Goal: Task Accomplishment & Management: Use online tool/utility

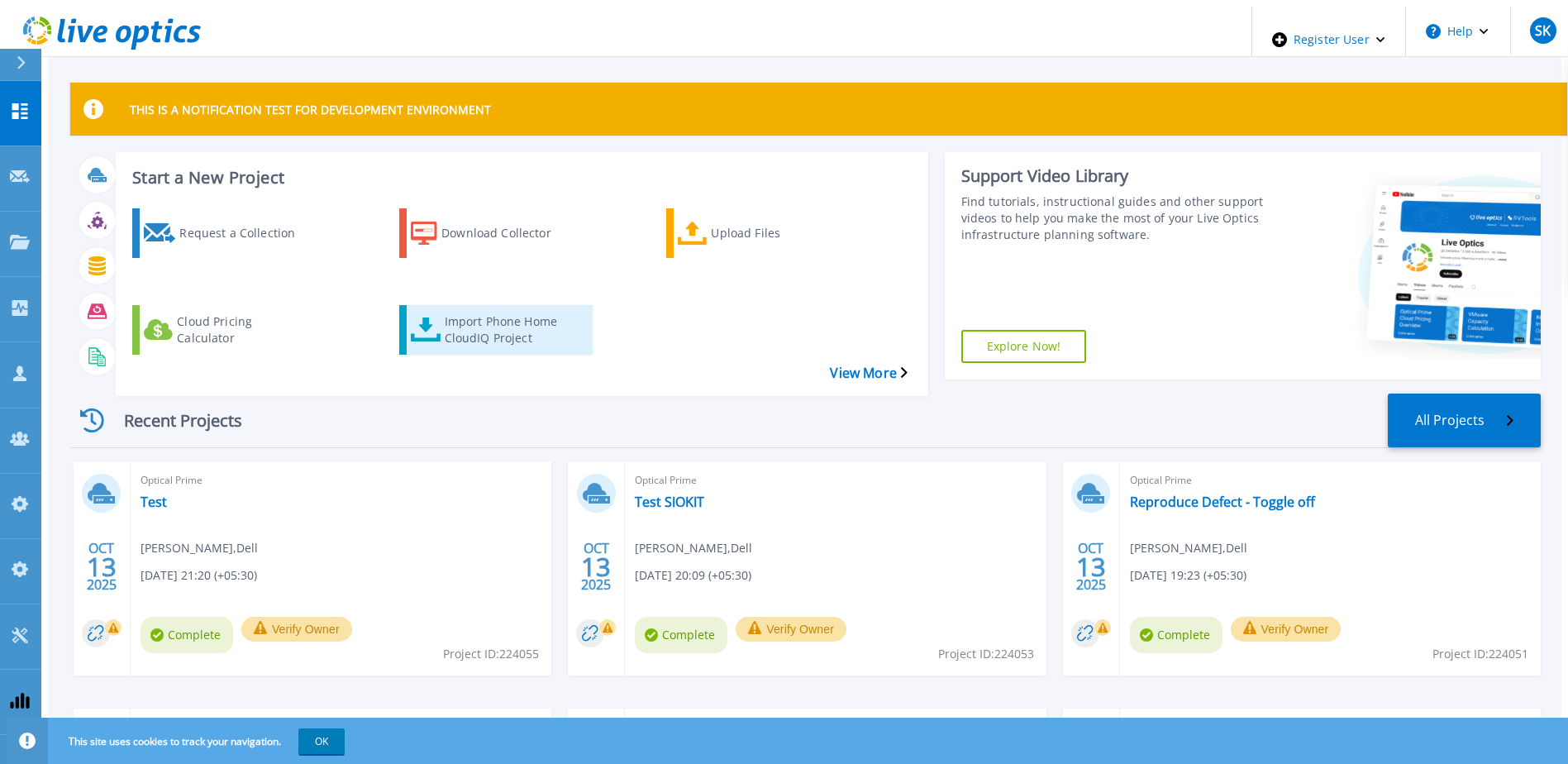
click at [458, 309] on div "Import Phone Home CloudIQ Project" at bounding box center [511, 329] width 132 height 42
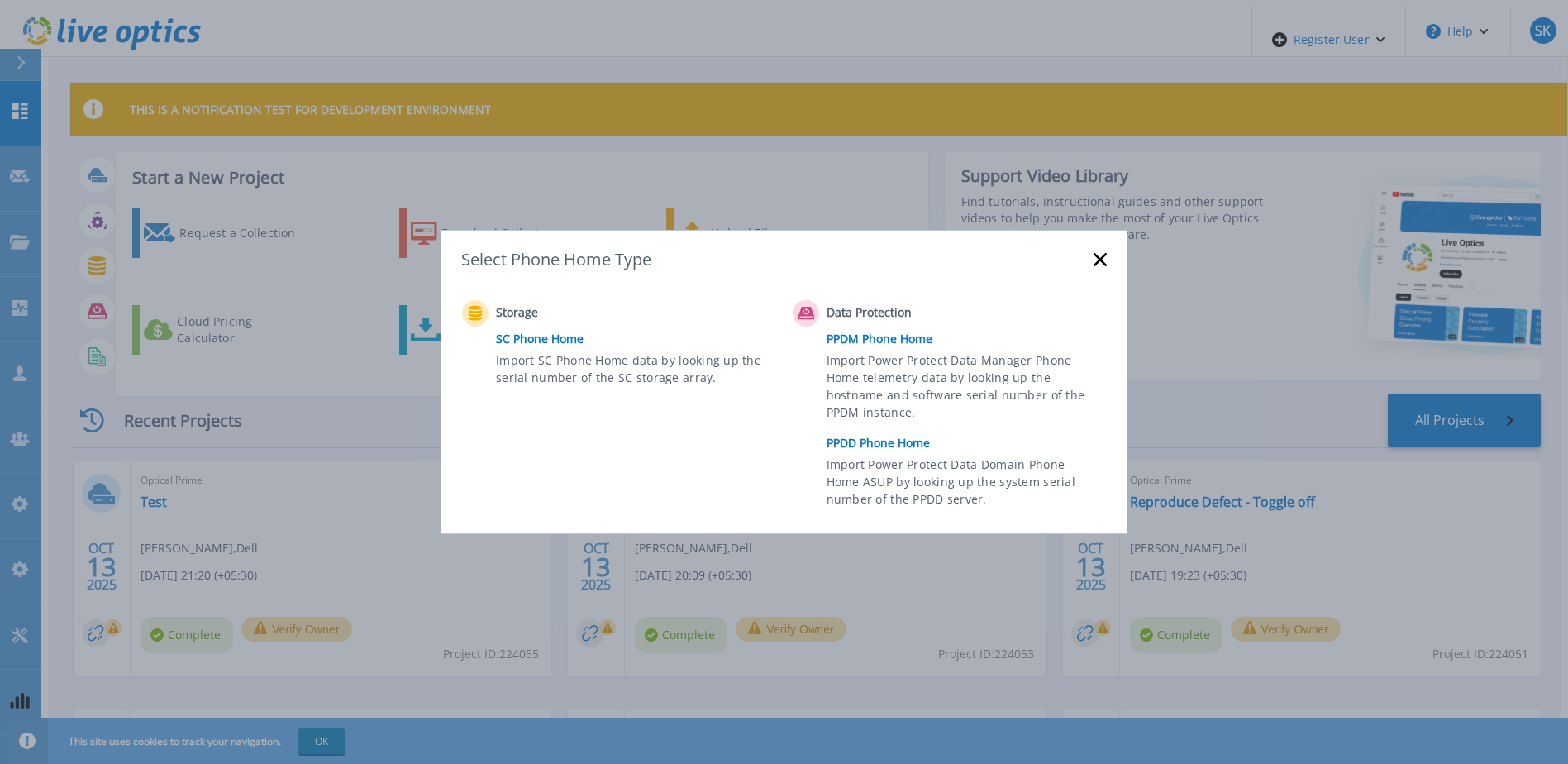
click at [847, 335] on link "PPDM Phone Home" at bounding box center [970, 339] width 289 height 25
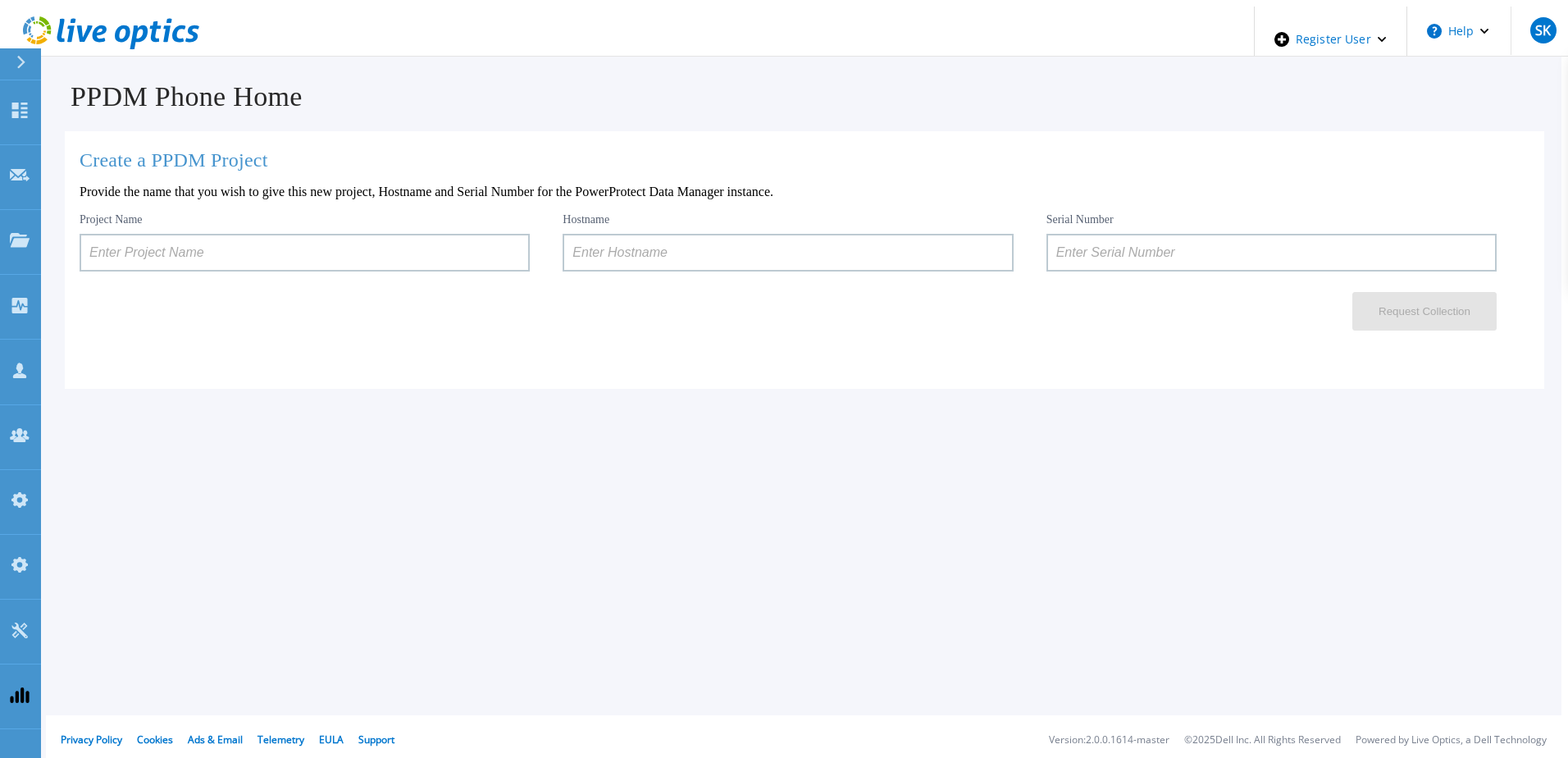
click at [202, 251] on input at bounding box center [305, 252] width 450 height 38
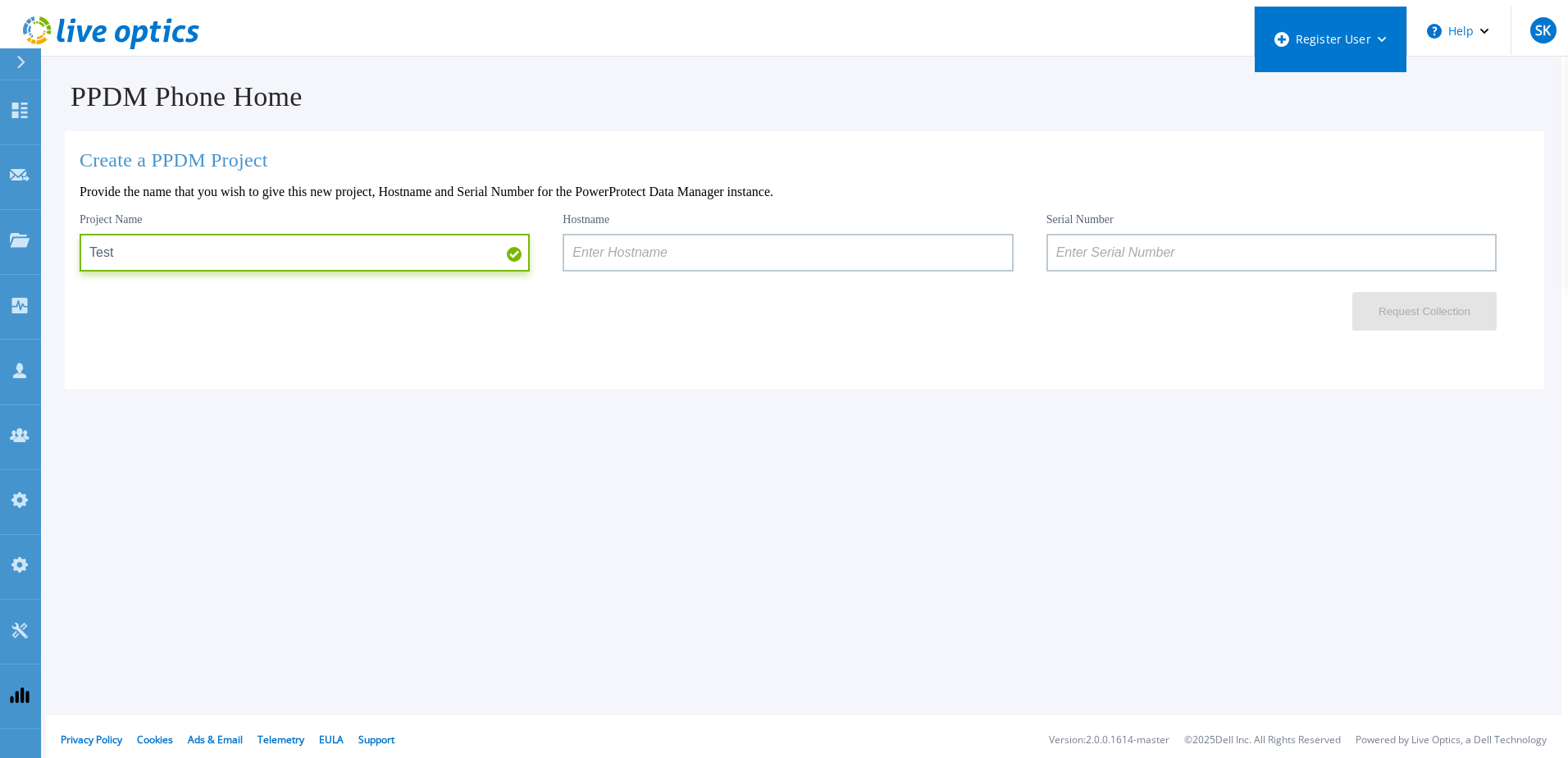
type input "Test"
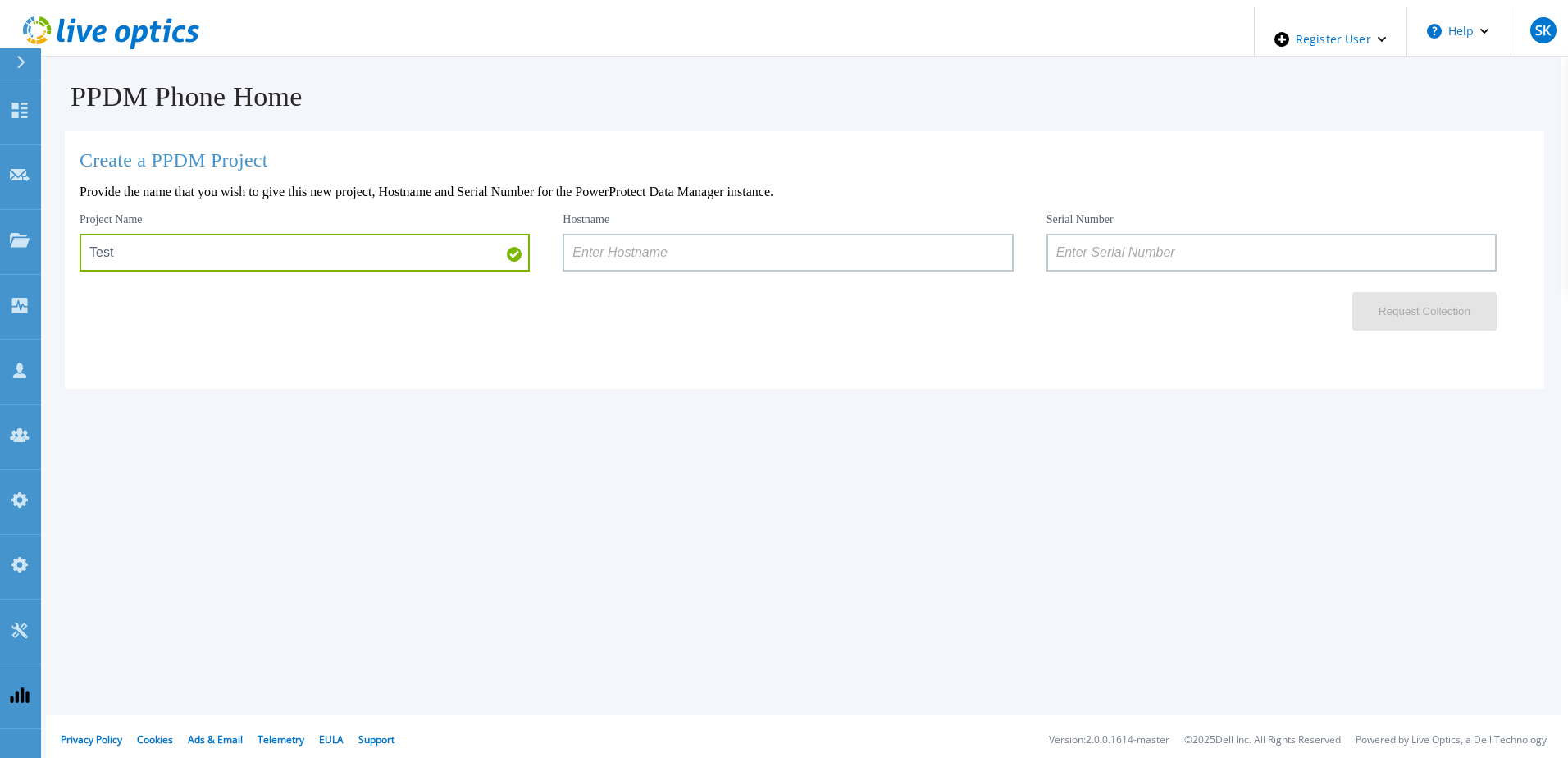
click at [662, 236] on input at bounding box center [788, 252] width 450 height 38
click at [1188, 241] on input at bounding box center [1271, 252] width 450 height 38
paste input "ELMPPD1124355Y"
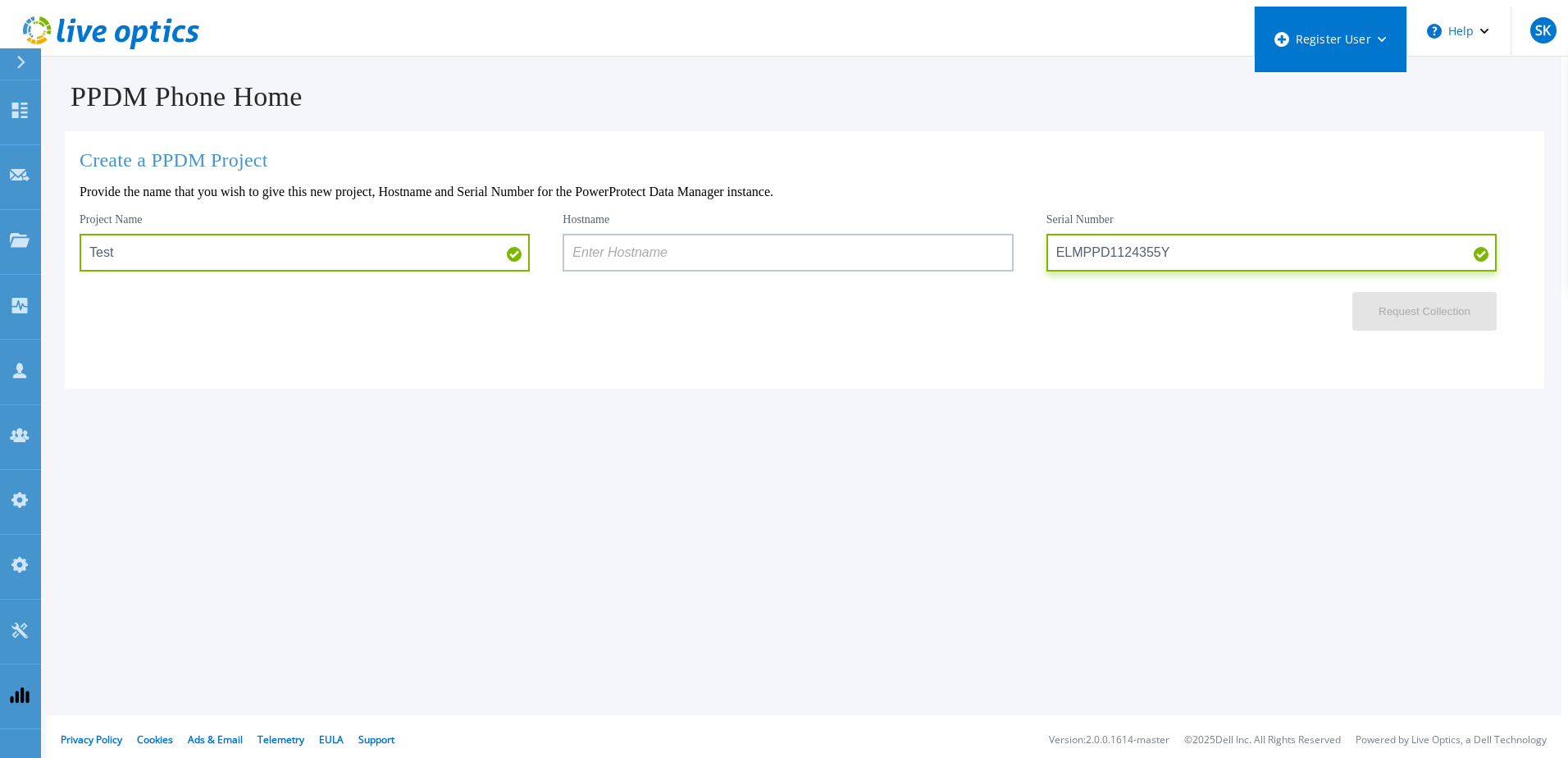
type input "ELMPPD1124355Y"
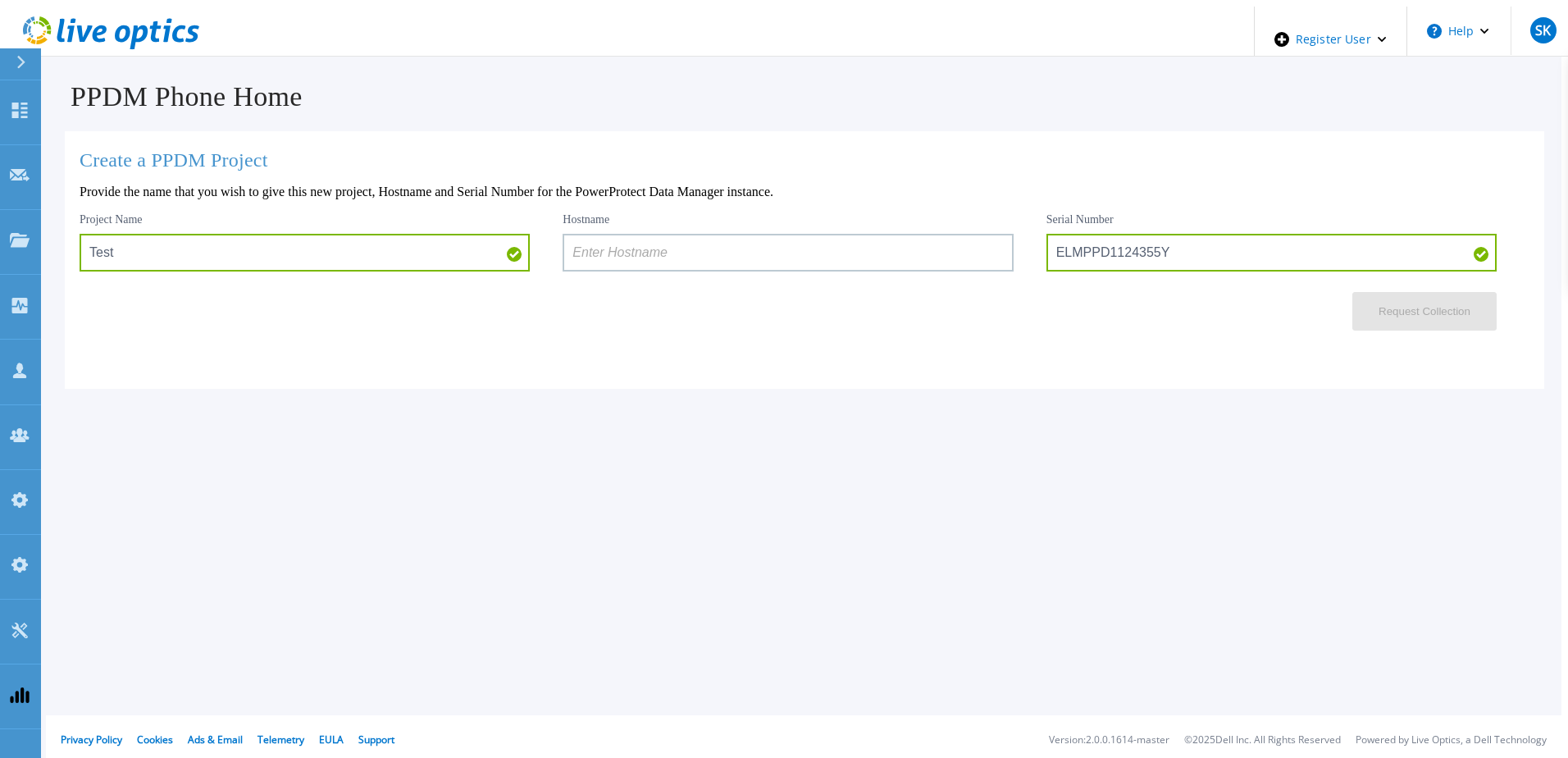
click at [678, 252] on input at bounding box center [788, 252] width 450 height 38
paste input "pdmplpc105"
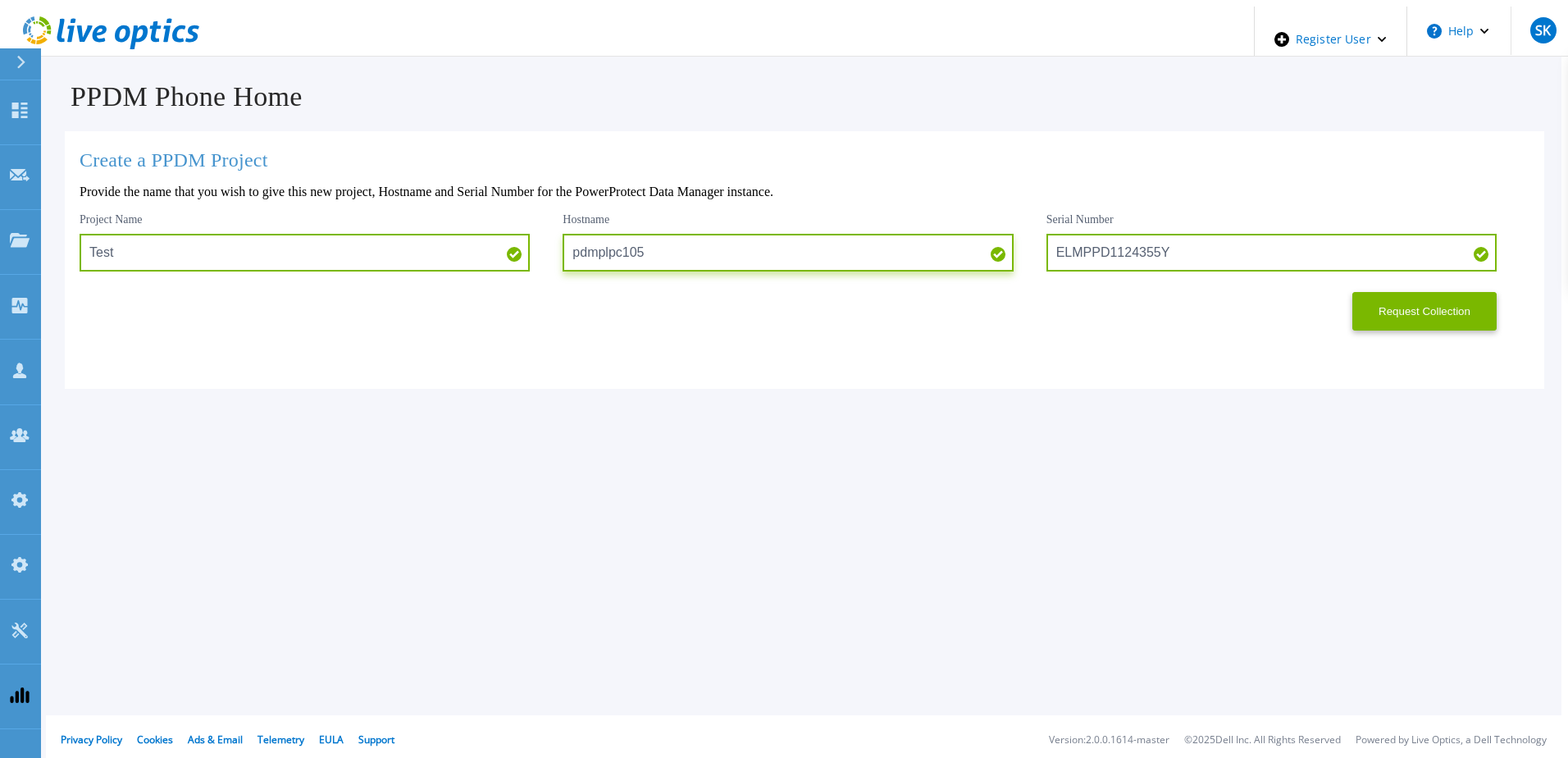
type input "pdmplpc105"
click at [1433, 329] on div "Create a PPDM Project Provide the name that you wish to give this new project, …" at bounding box center [804, 260] width 1480 height 257
click at [1424, 315] on button "Request Collection" at bounding box center [1424, 311] width 145 height 39
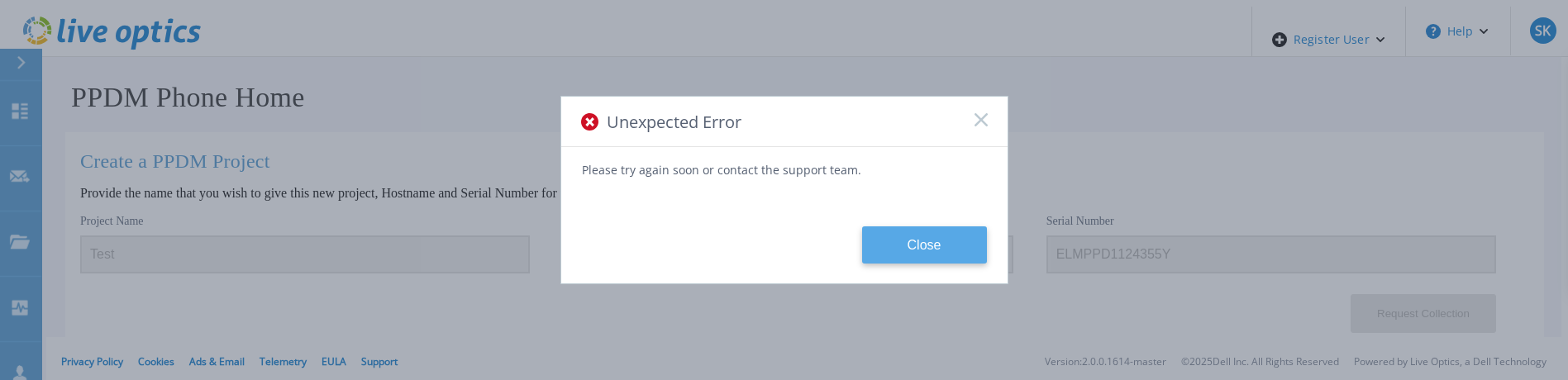
click at [908, 245] on button "Close" at bounding box center [924, 245] width 124 height 37
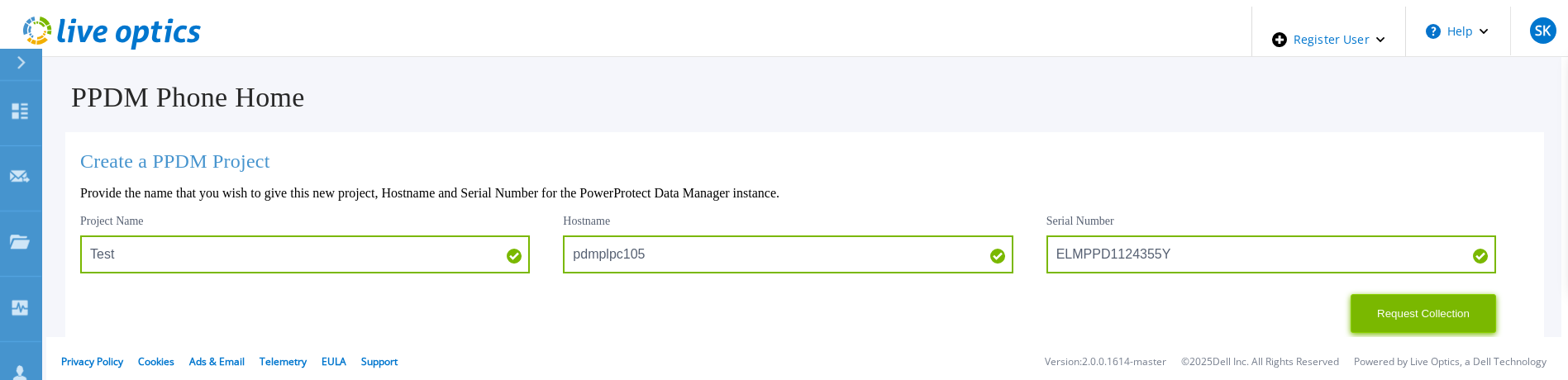
click at [1394, 306] on button "Request Collection" at bounding box center [1423, 313] width 146 height 39
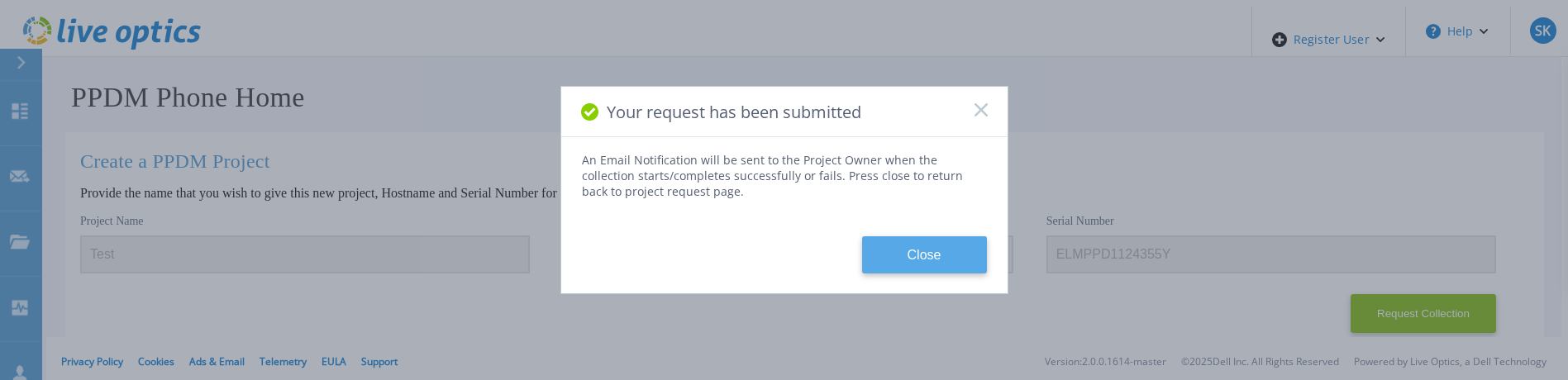
click at [906, 247] on button "Close" at bounding box center [924, 255] width 124 height 37
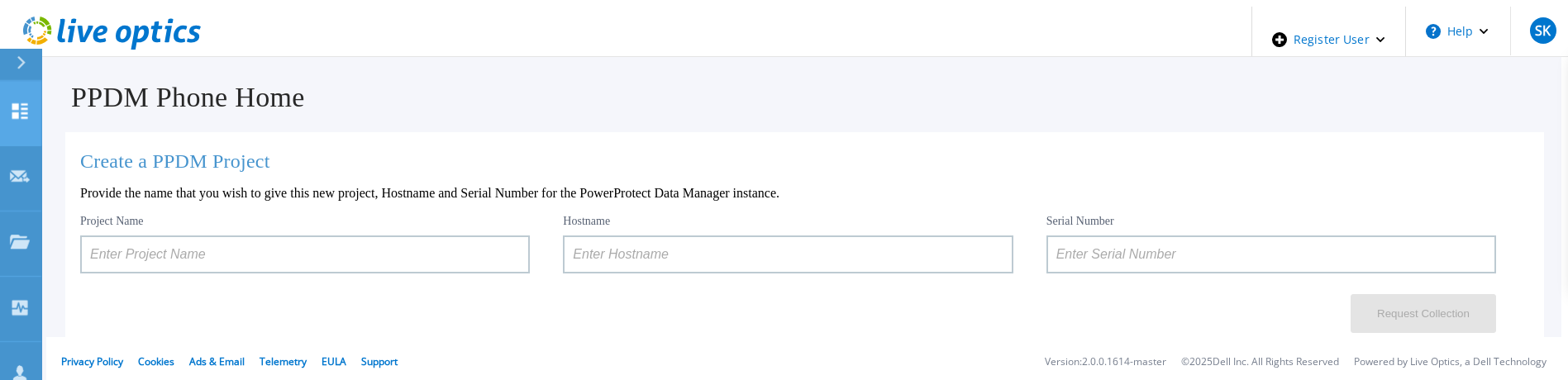
click at [12, 103] on icon at bounding box center [19, 111] width 19 height 16
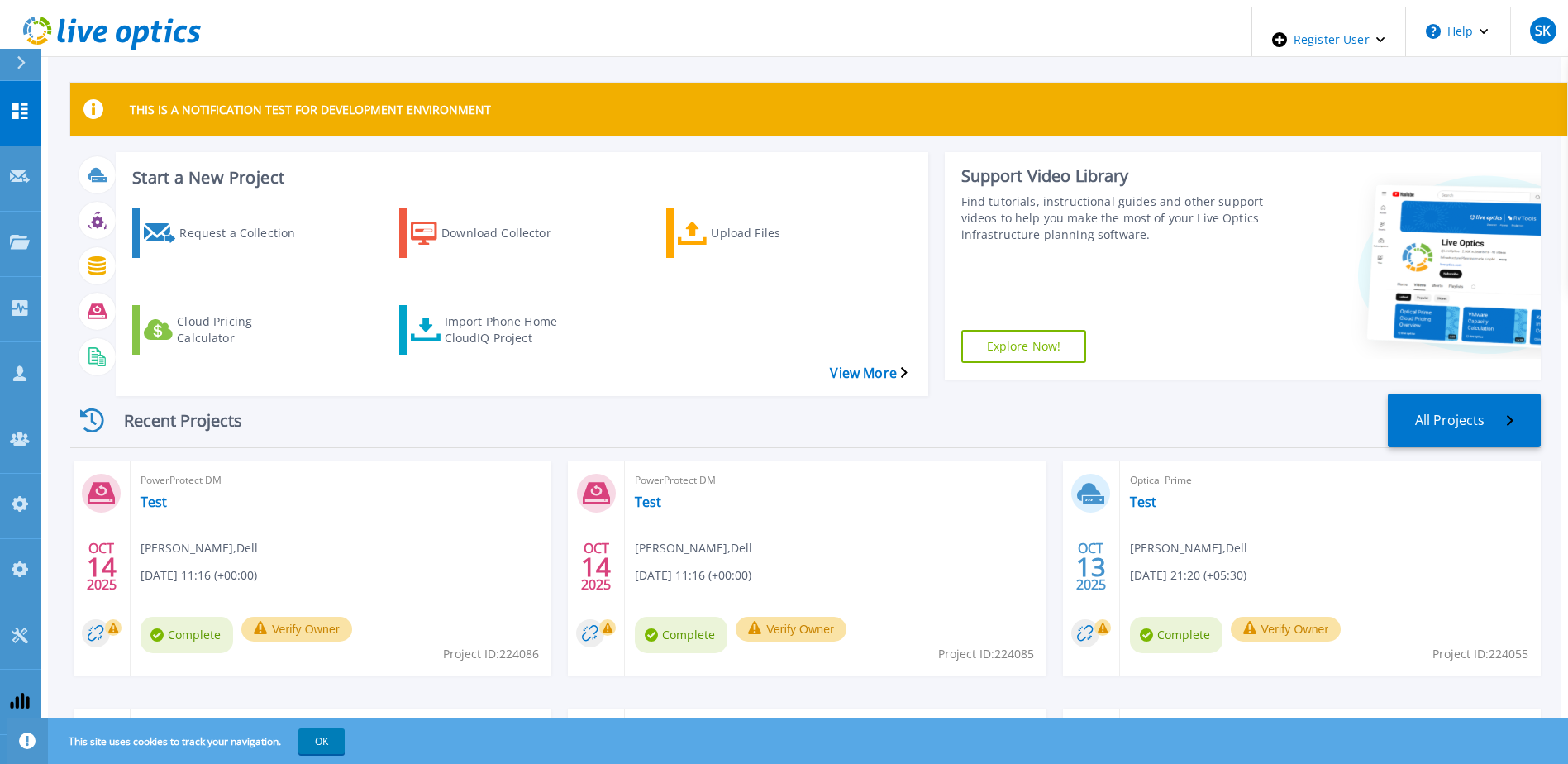
click at [151, 379] on div "PowerProtect DM Test Sachin Koshti , Dell 10/14/2025, 11:16 (+00:00) Complete V…" at bounding box center [340, 568] width 421 height 214
click at [145, 379] on link "Test" at bounding box center [153, 502] width 26 height 17
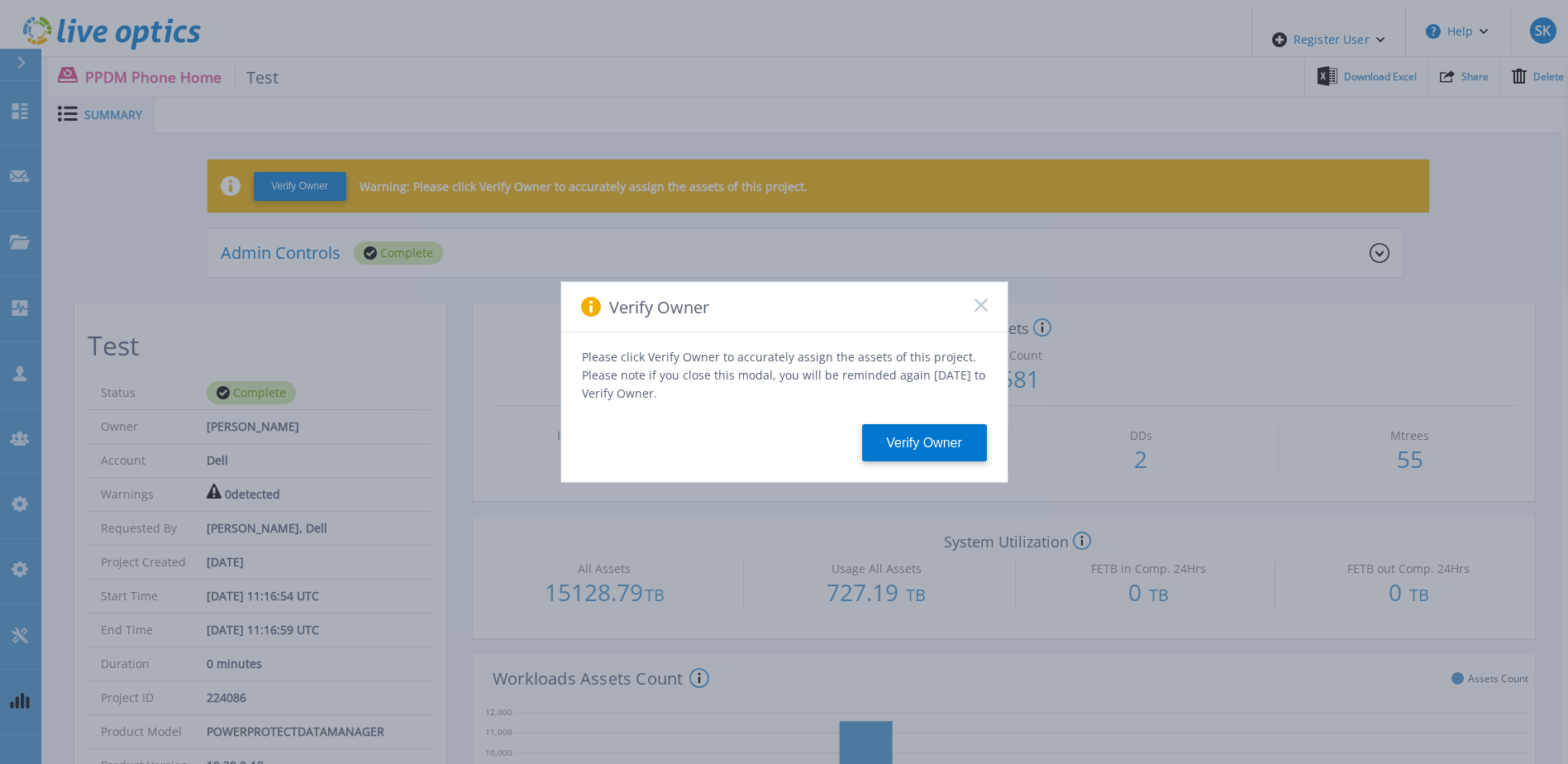
click at [978, 312] on icon at bounding box center [981, 305] width 14 height 14
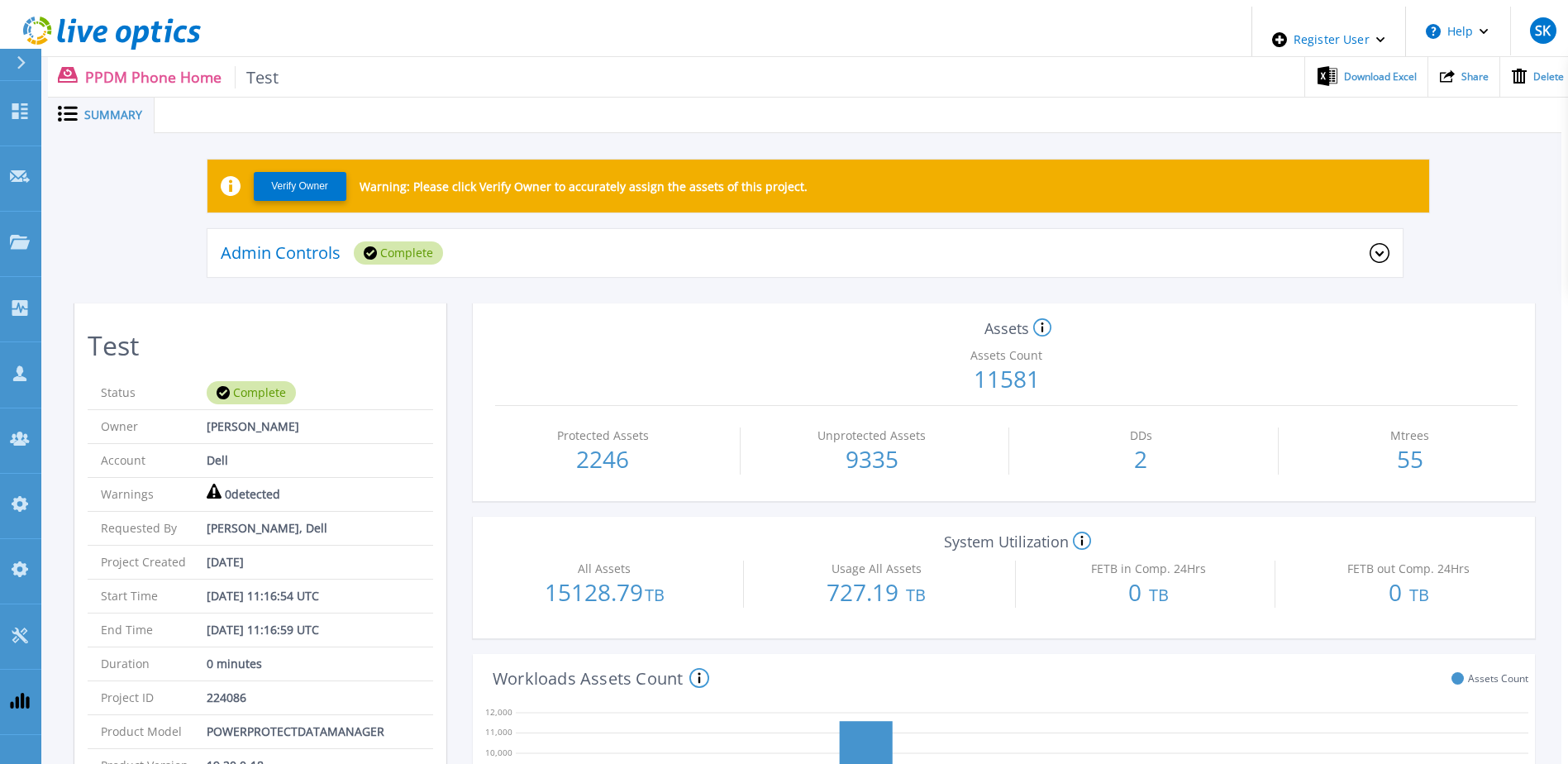
click at [1041, 318] on icon at bounding box center [1041, 328] width 18 height 19
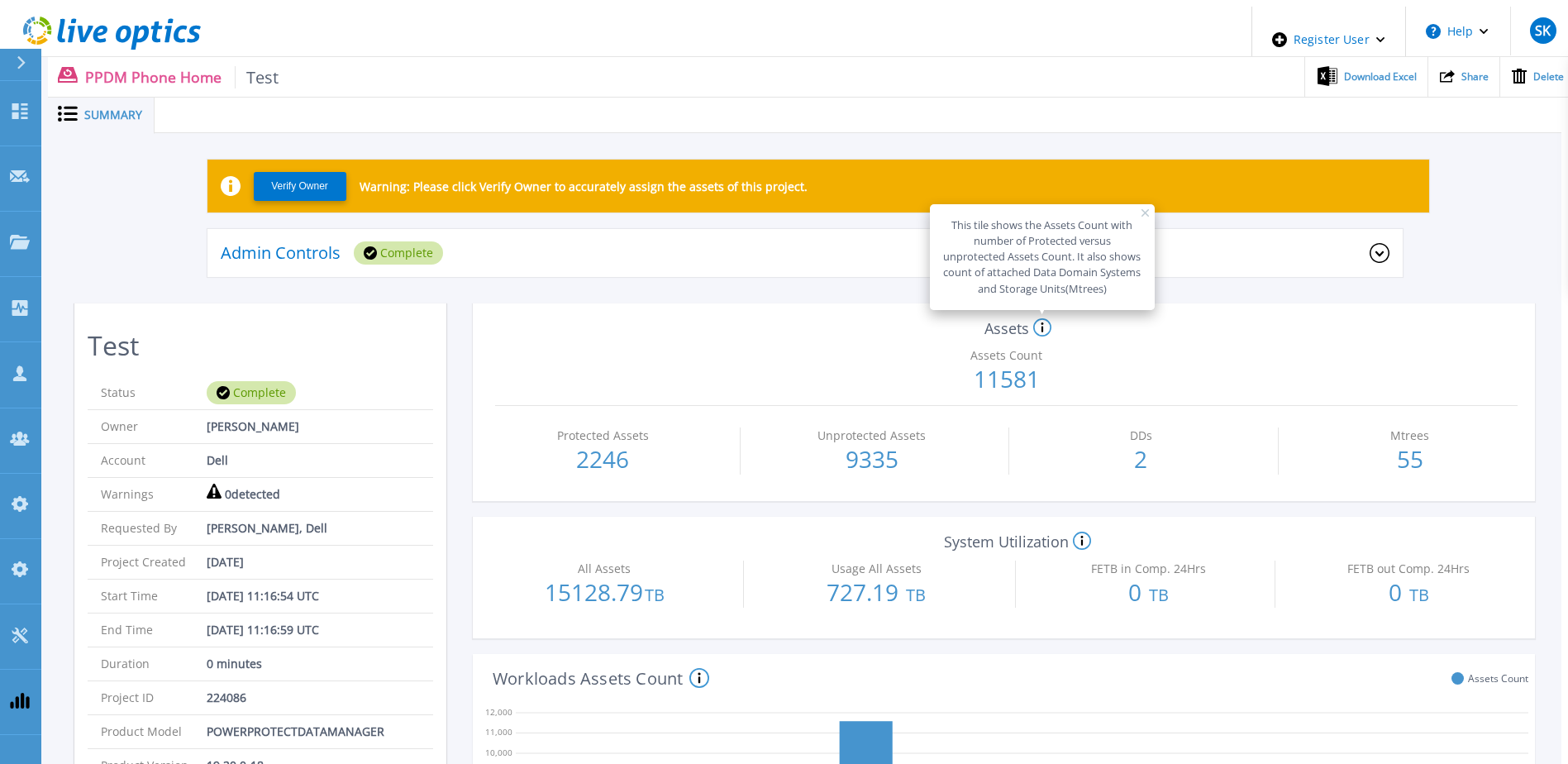
click at [1041, 318] on icon at bounding box center [1041, 328] width 18 height 19
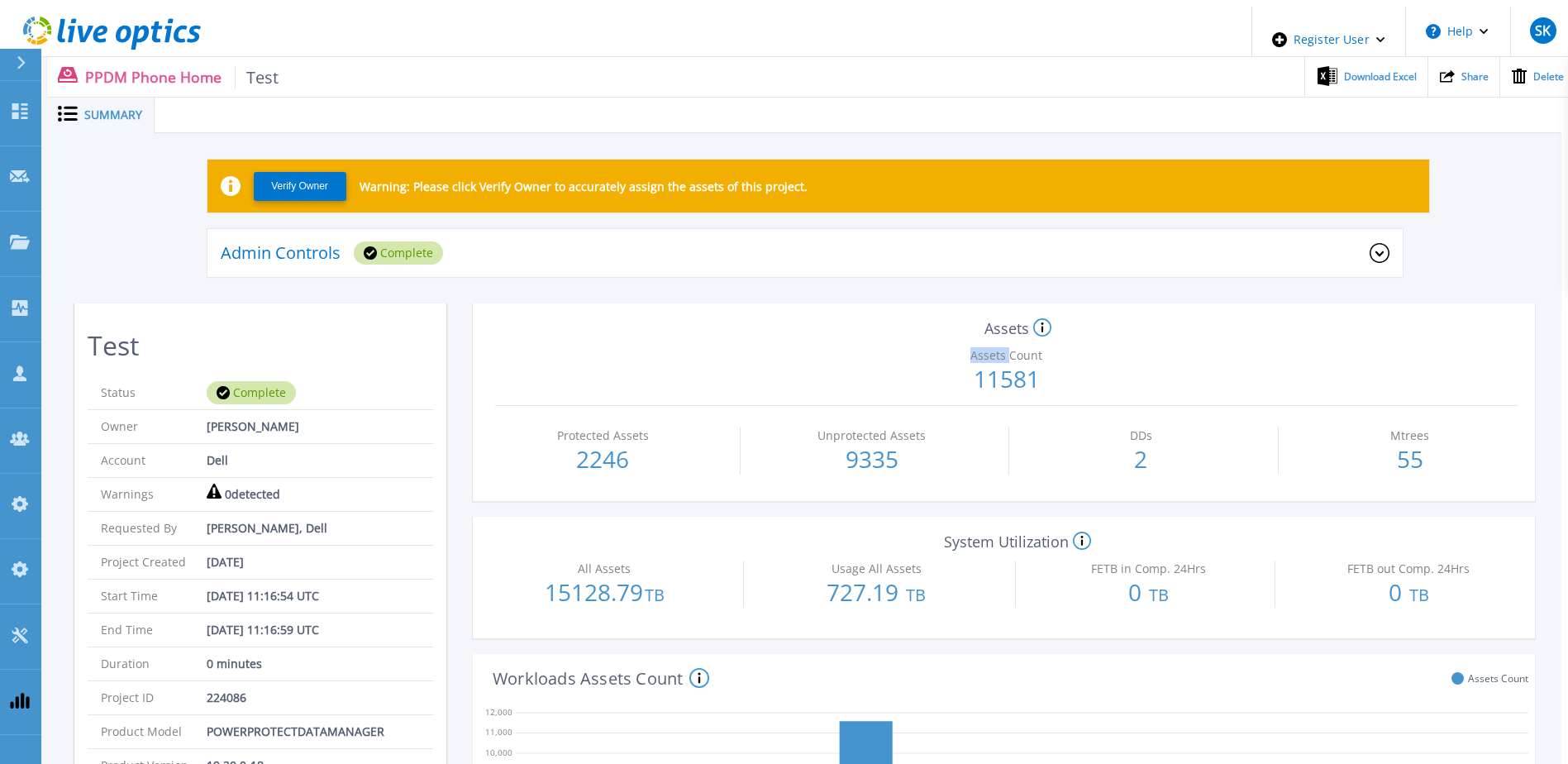
click at [1041, 318] on icon at bounding box center [1041, 328] width 18 height 19
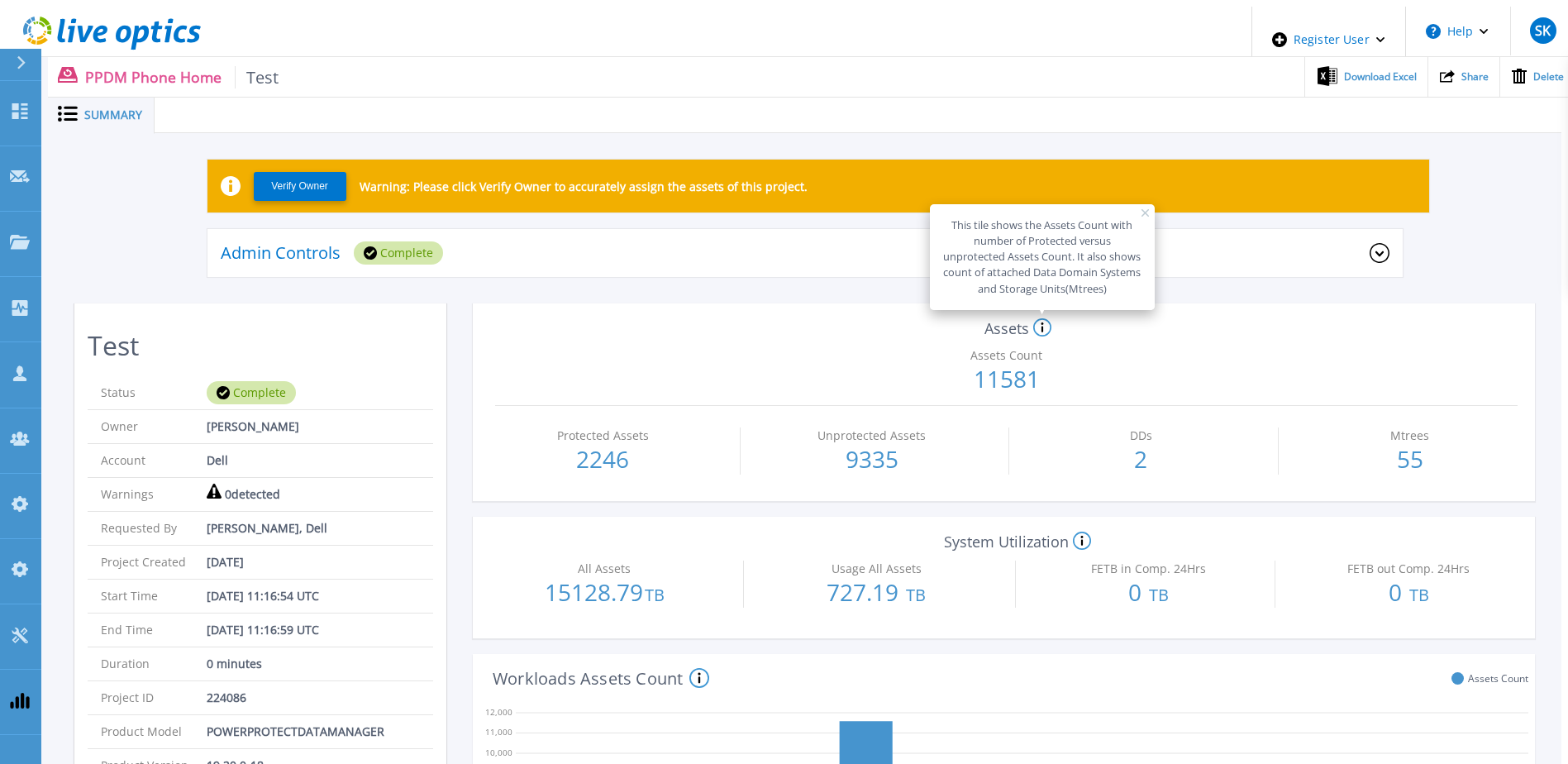
click at [1041, 318] on icon at bounding box center [1041, 328] width 18 height 19
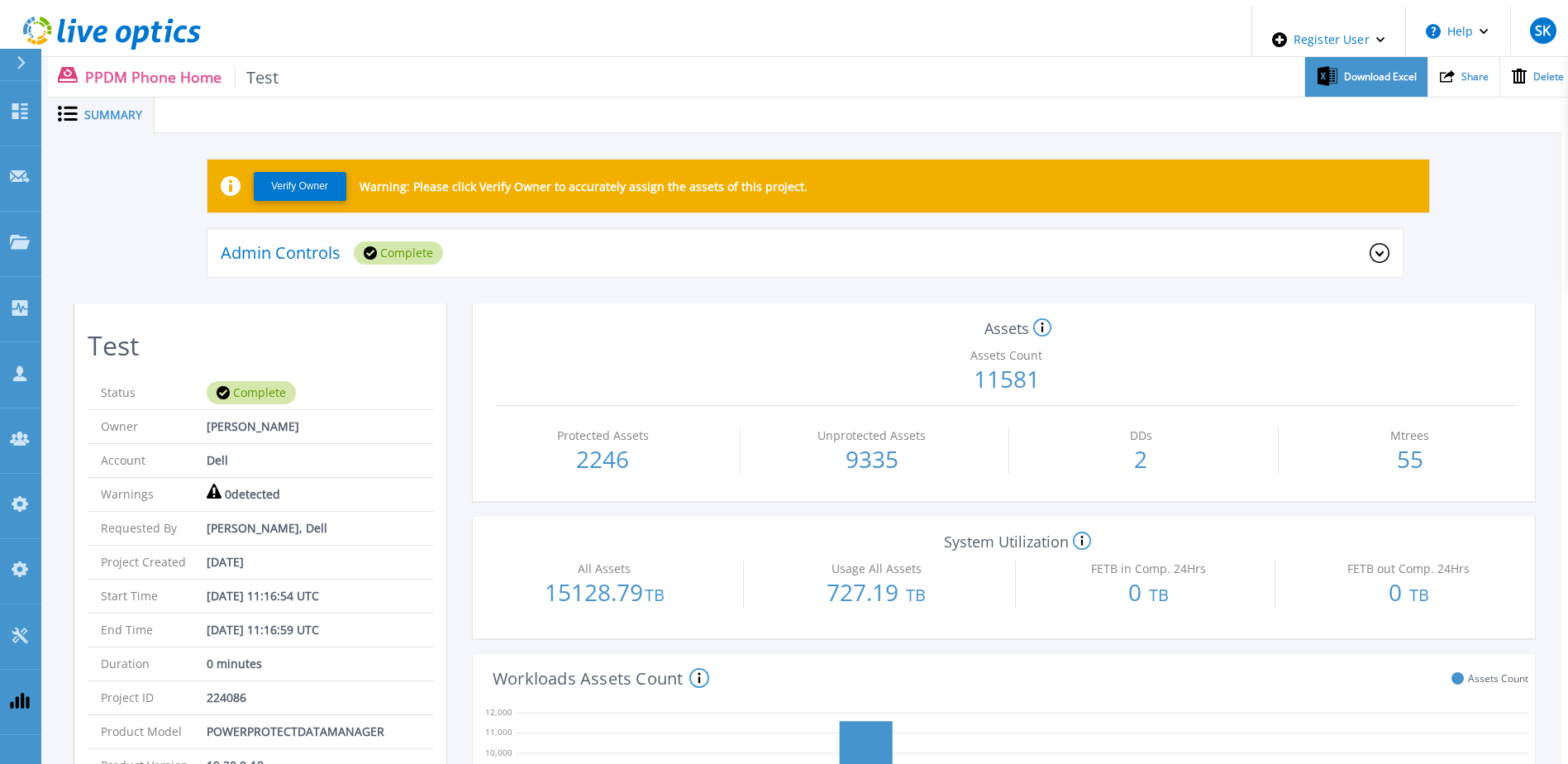
click at [1348, 76] on div "Download Excel" at bounding box center [1365, 77] width 121 height 41
